Goal: Check status: Check status

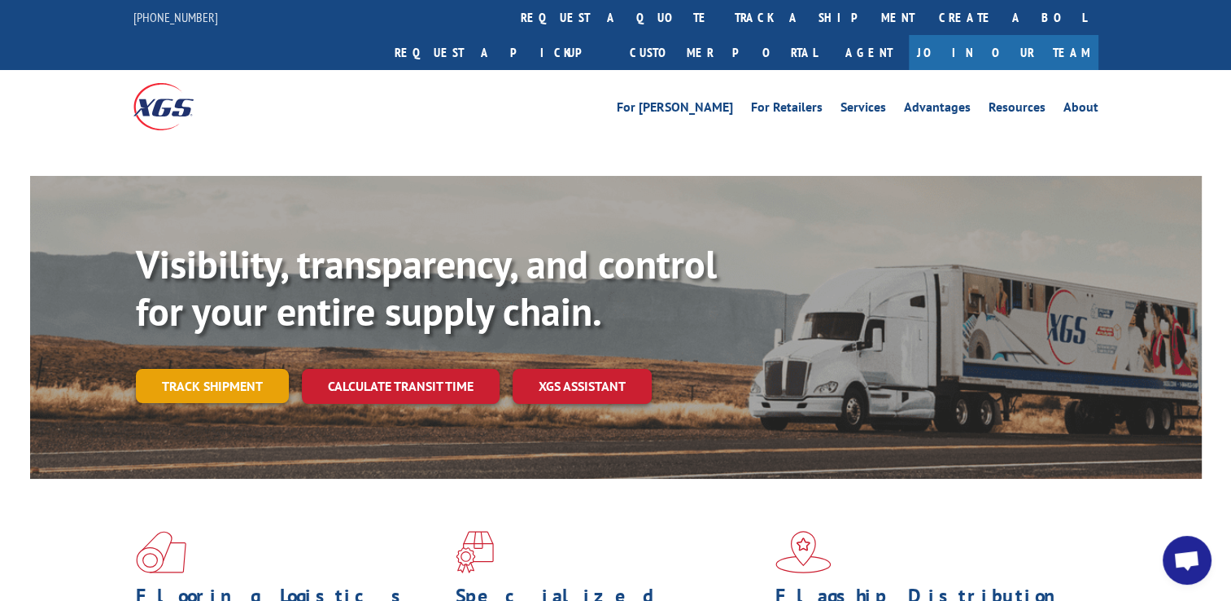
click at [240, 369] on link "Track shipment" at bounding box center [212, 386] width 153 height 34
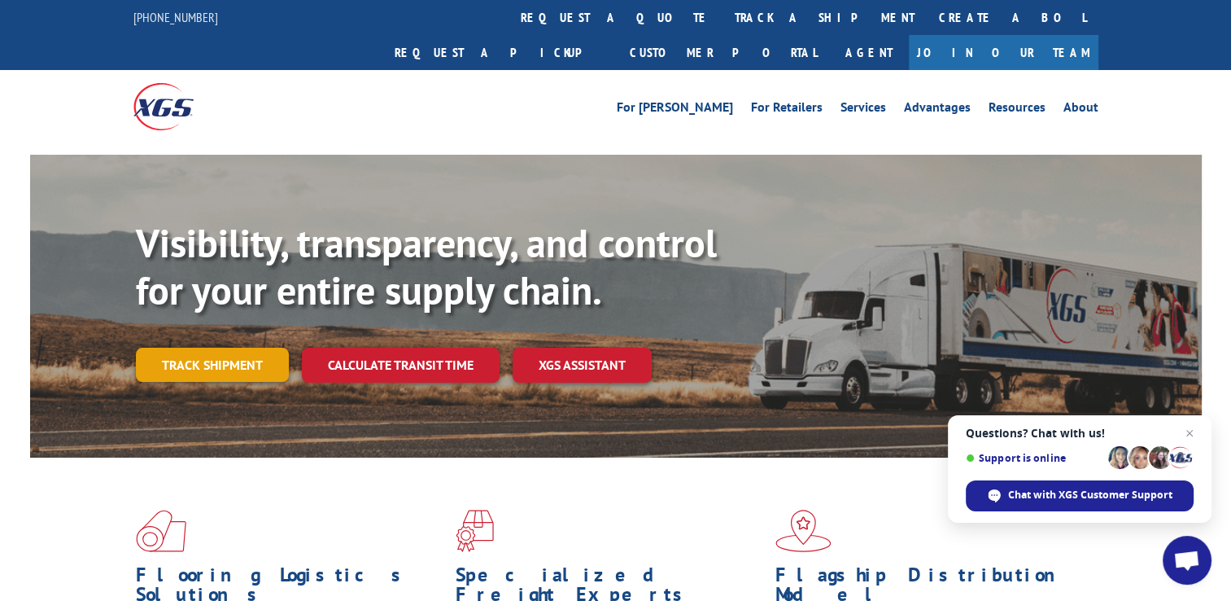
click at [244, 347] on link "Track shipment" at bounding box center [212, 364] width 153 height 34
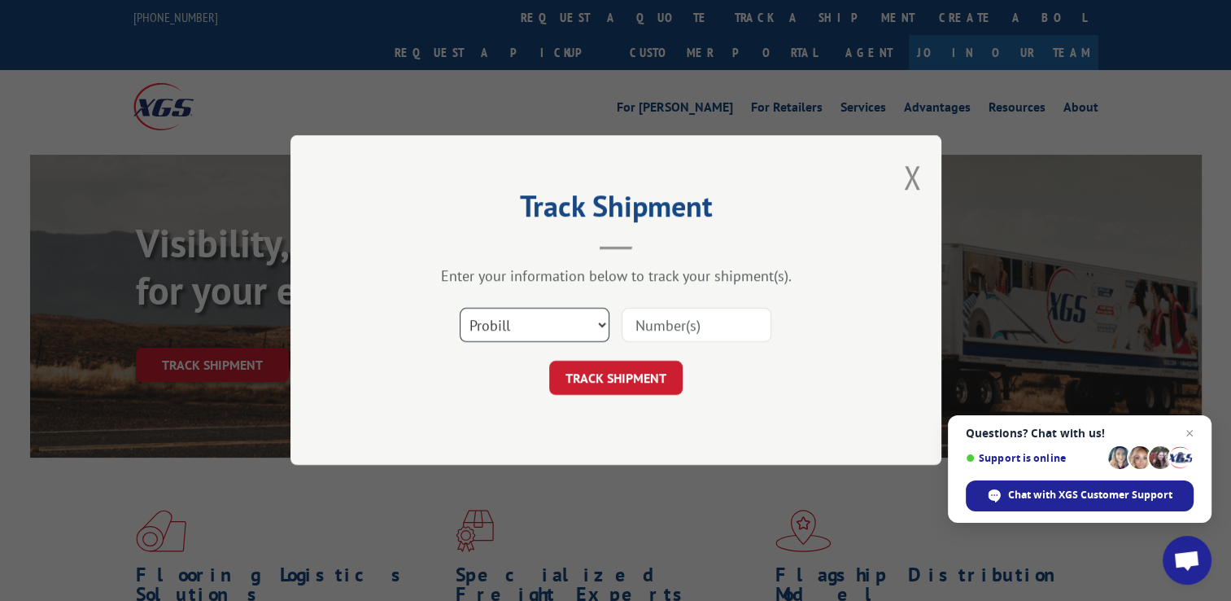
click at [603, 327] on select "Select category... Probill BOL PO" at bounding box center [535, 325] width 150 height 34
select select "po"
click at [460, 308] on select "Select category... Probill BOL PO" at bounding box center [535, 325] width 150 height 34
click at [664, 326] on input at bounding box center [697, 325] width 150 height 34
type input "09052025DM"
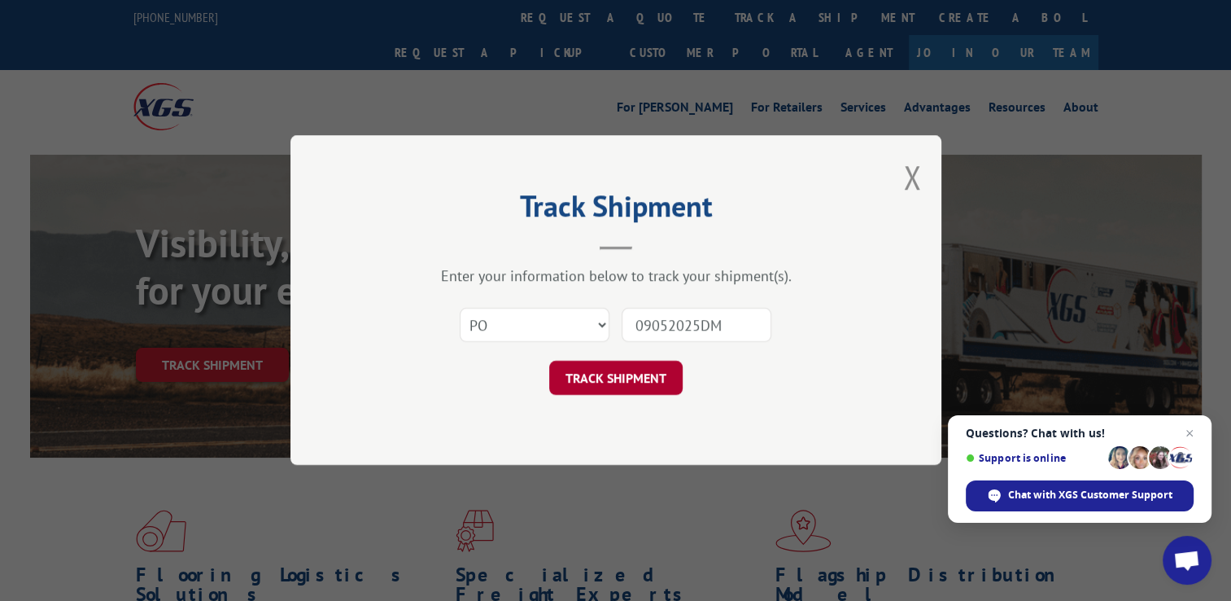
click at [596, 380] on button "TRACK SHIPMENT" at bounding box center [615, 378] width 133 height 34
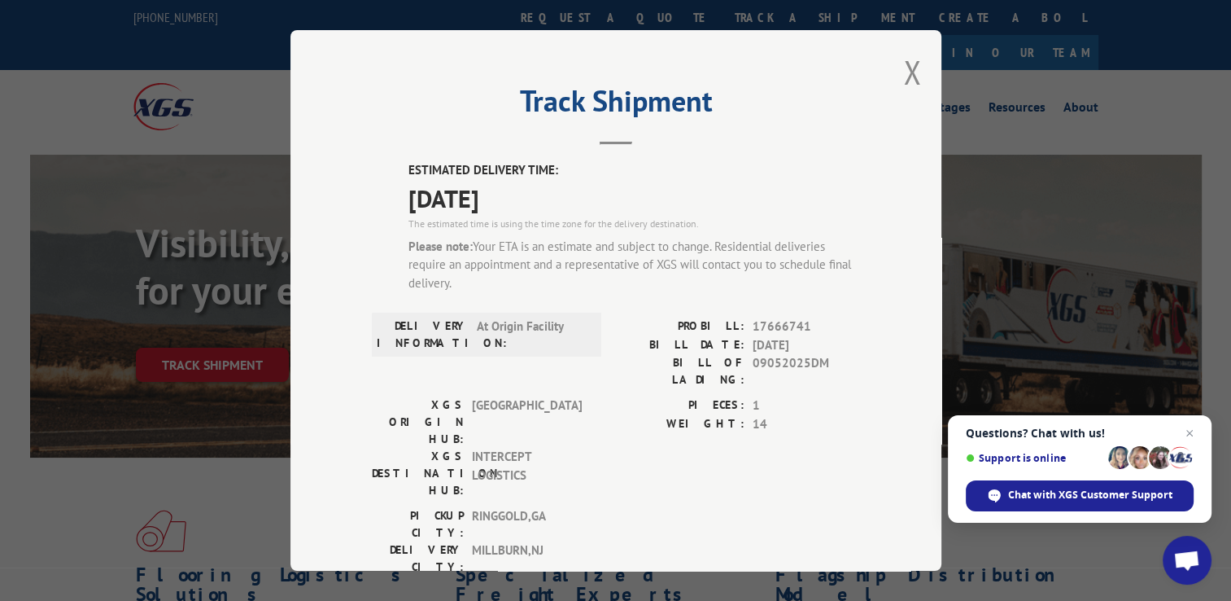
click at [669, 374] on div "PROBILL: 17666741 BILL DATE: [DATE] BILL OF LADING: 09052025DM" at bounding box center [738, 356] width 244 height 79
click at [906, 72] on button "Close modal" at bounding box center [912, 71] width 18 height 43
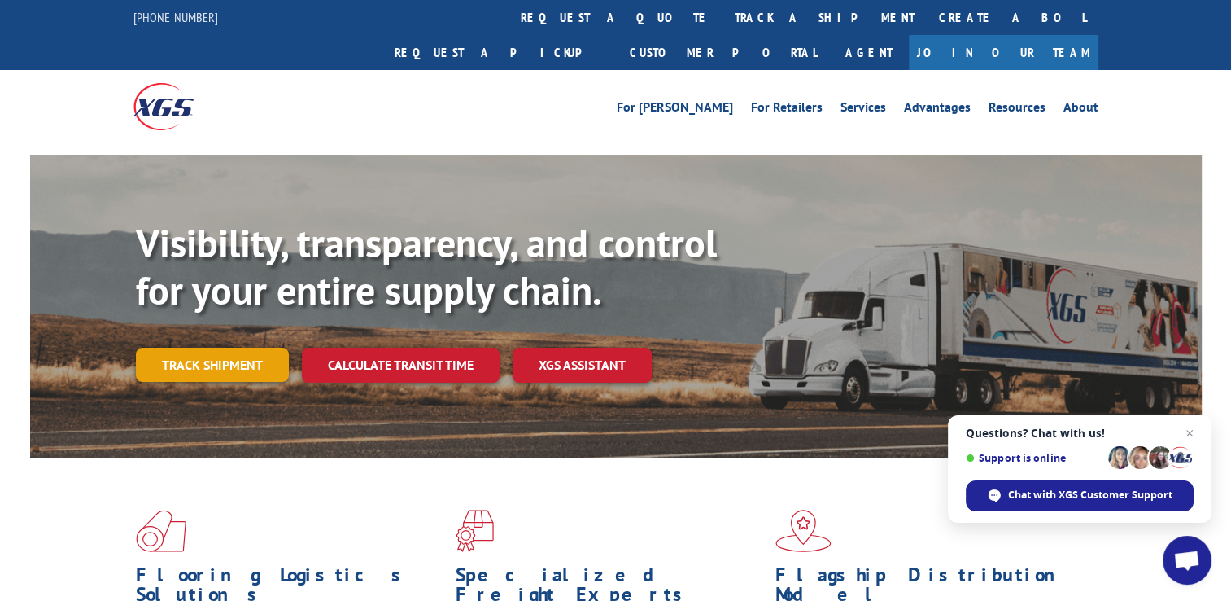
click at [242, 347] on link "Track shipment" at bounding box center [212, 364] width 153 height 34
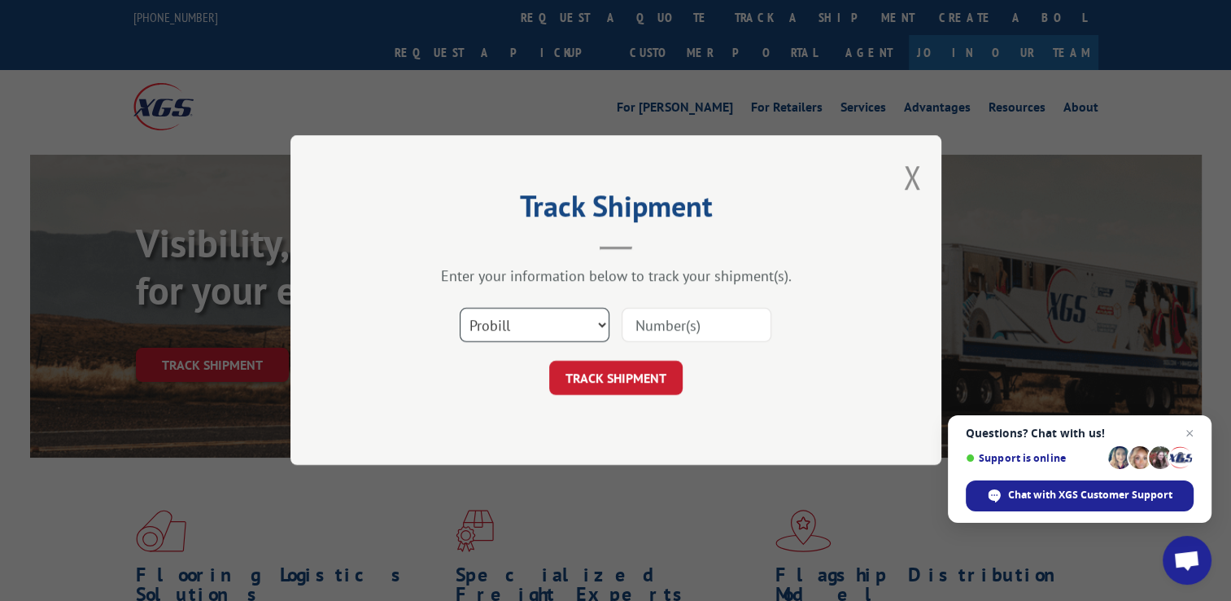
click at [600, 323] on select "Select category... Probill BOL PO" at bounding box center [535, 325] width 150 height 34
select select "po"
click at [460, 308] on select "Select category... Probill BOL PO" at bounding box center [535, 325] width 150 height 34
click at [657, 326] on input at bounding box center [697, 325] width 150 height 34
type input "09052025DM"
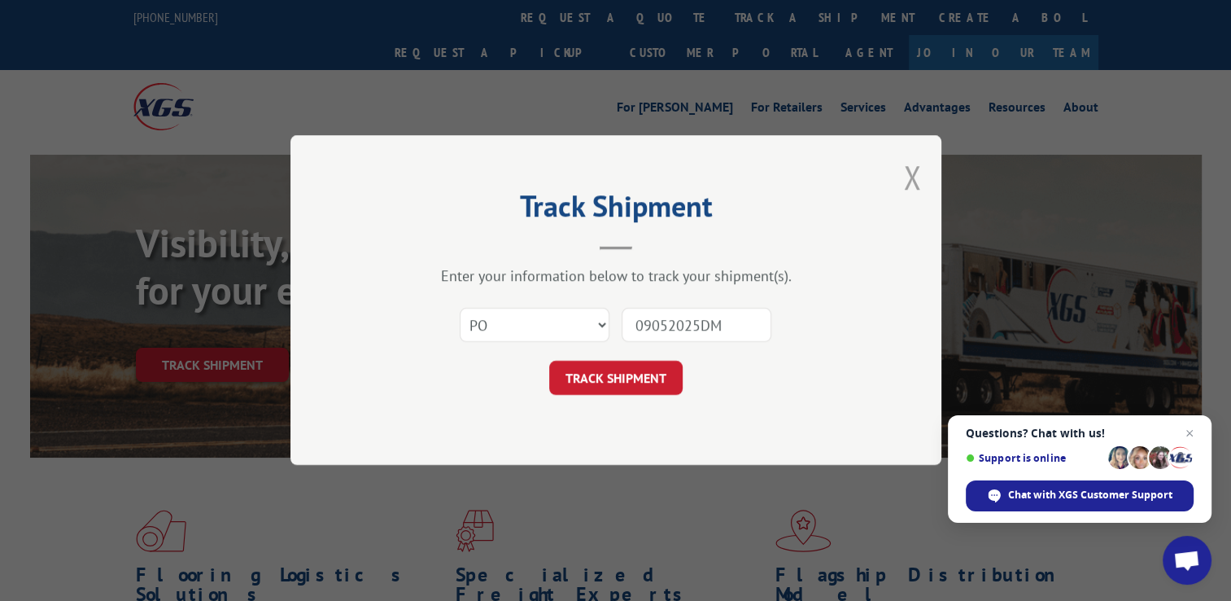
click at [904, 175] on button "Close modal" at bounding box center [912, 176] width 18 height 43
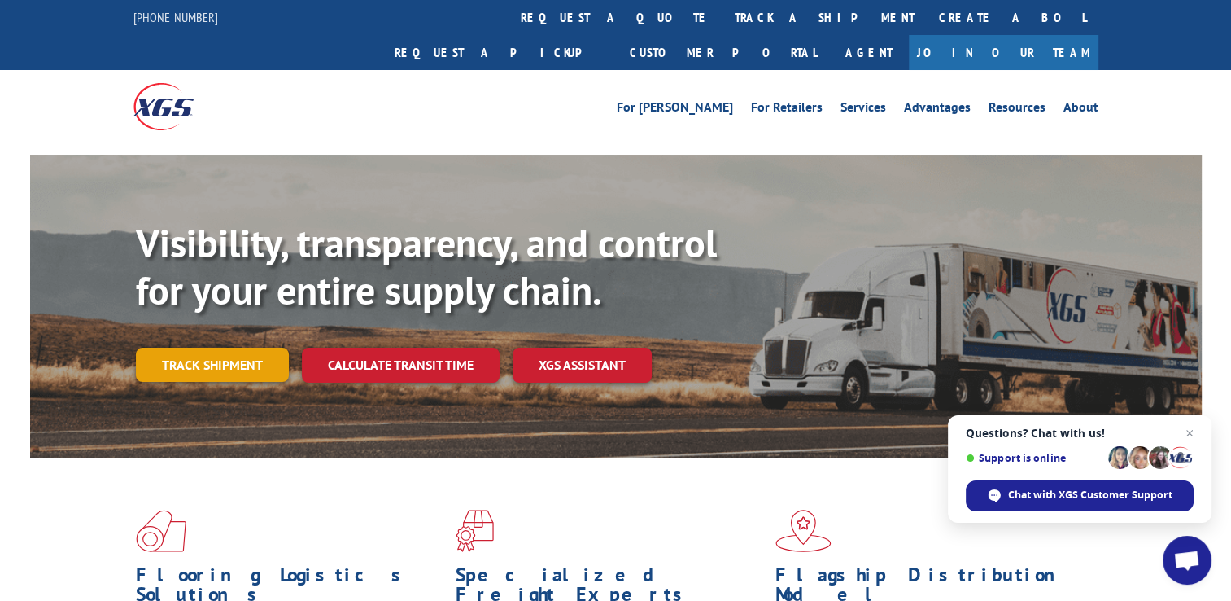
click at [221, 347] on link "Track shipment" at bounding box center [212, 364] width 153 height 34
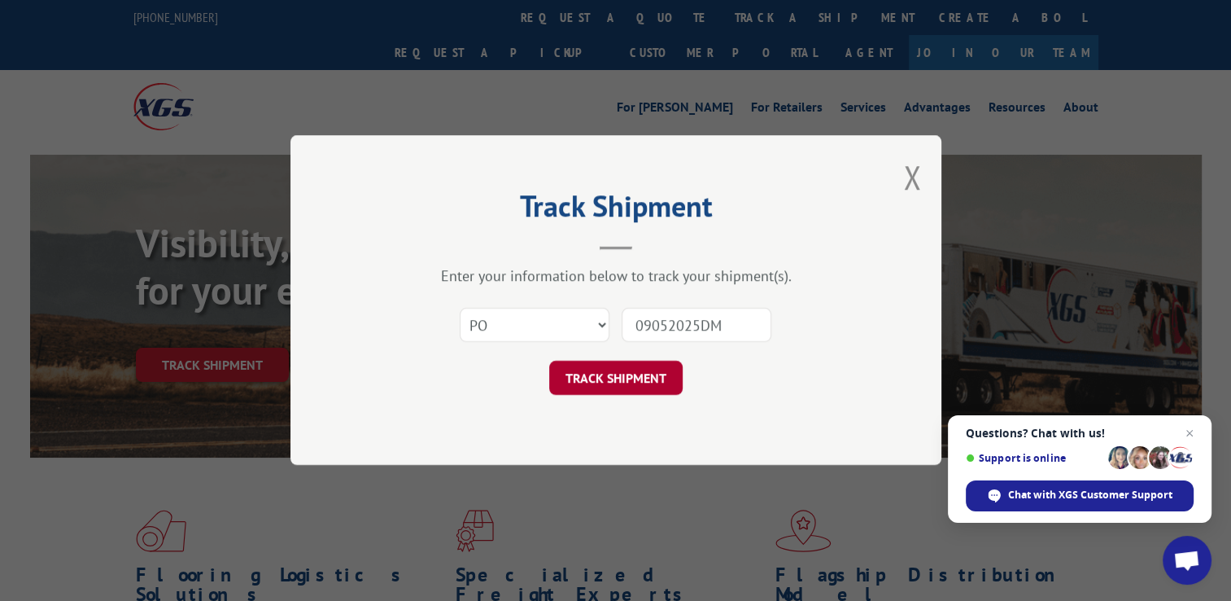
click at [621, 378] on button "TRACK SHIPMENT" at bounding box center [615, 378] width 133 height 34
